Goal: Check status: Check status

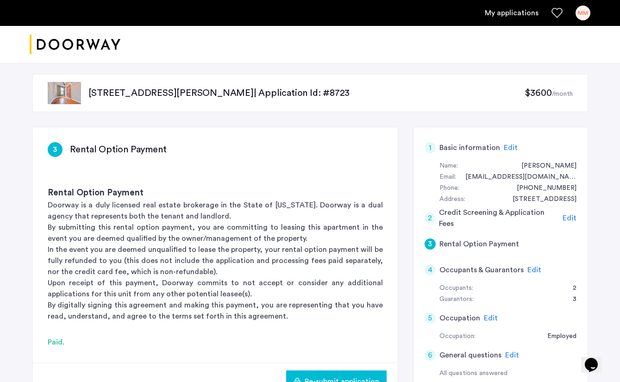
click at [511, 17] on link "My applications" at bounding box center [512, 12] width 54 height 11
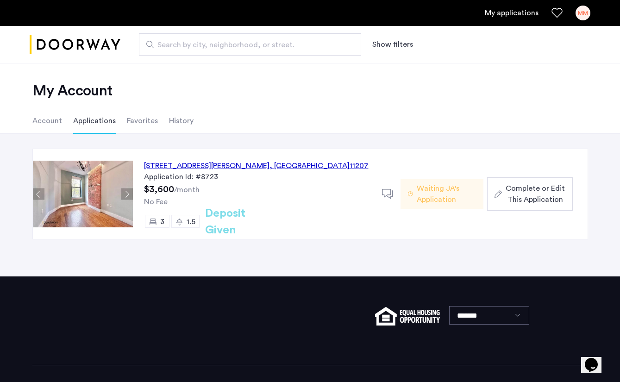
drag, startPoint x: 309, startPoint y: 167, endPoint x: 144, endPoint y: 165, distance: 164.4
click at [144, 165] on div "[STREET_ADDRESS][PERSON_NAME] Application Id: #8723 $3,600 /month No Fee 3 1.5 …" at bounding box center [257, 194] width 249 height 90
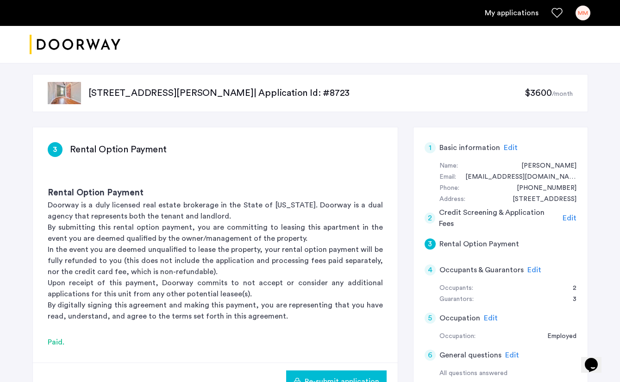
click at [287, 92] on p "[STREET_ADDRESS][PERSON_NAME] | Application Id: #8723" at bounding box center [306, 93] width 437 height 13
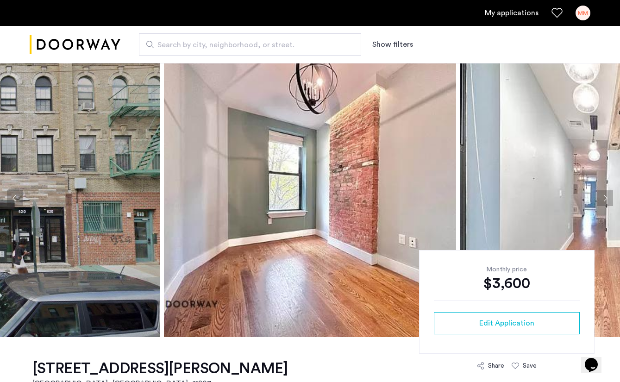
scroll to position [116, 0]
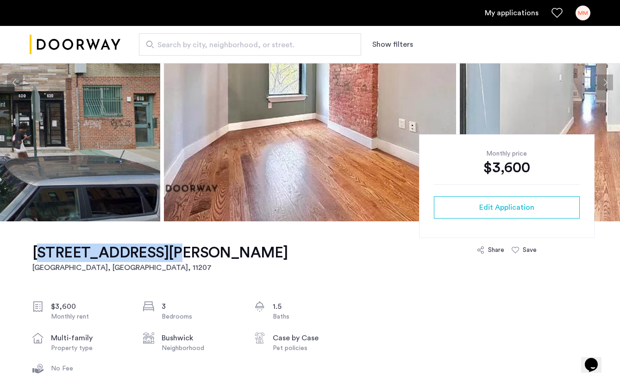
drag, startPoint x: 29, startPoint y: 249, endPoint x: 159, endPoint y: 250, distance: 129.7
copy h1 "[STREET_ADDRESS][PERSON_NAME]"
